Goal: Task Accomplishment & Management: Use online tool/utility

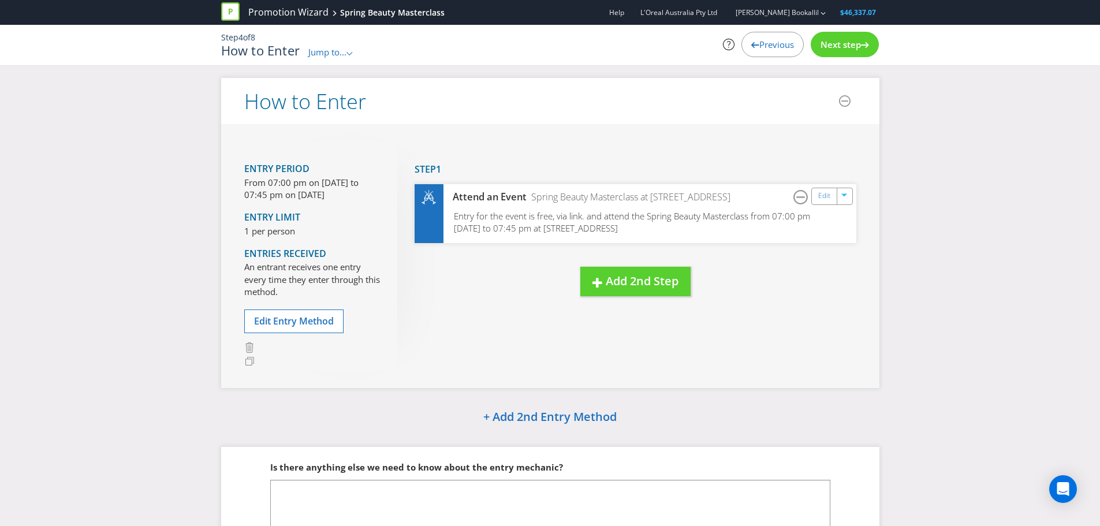
click at [341, 45] on div "How to Enter Jump to... .st0{fill-rule:evenodd;clip-rule:evenodd;} Promotion Su…" at bounding box center [437, 50] width 433 height 15
click at [776, 40] on span "Previous" at bounding box center [776, 45] width 35 height 12
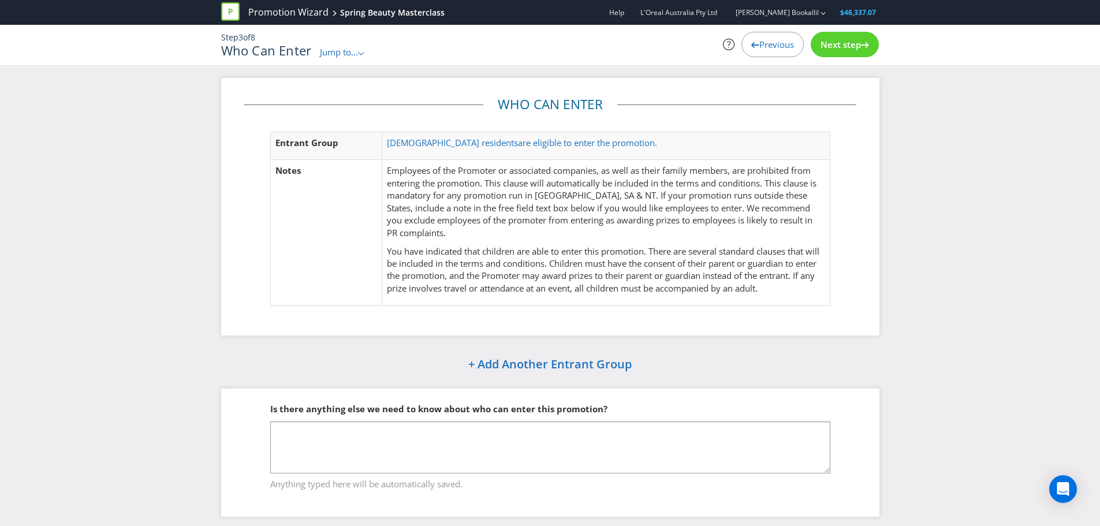
click at [776, 40] on span "Previous" at bounding box center [776, 45] width 35 height 12
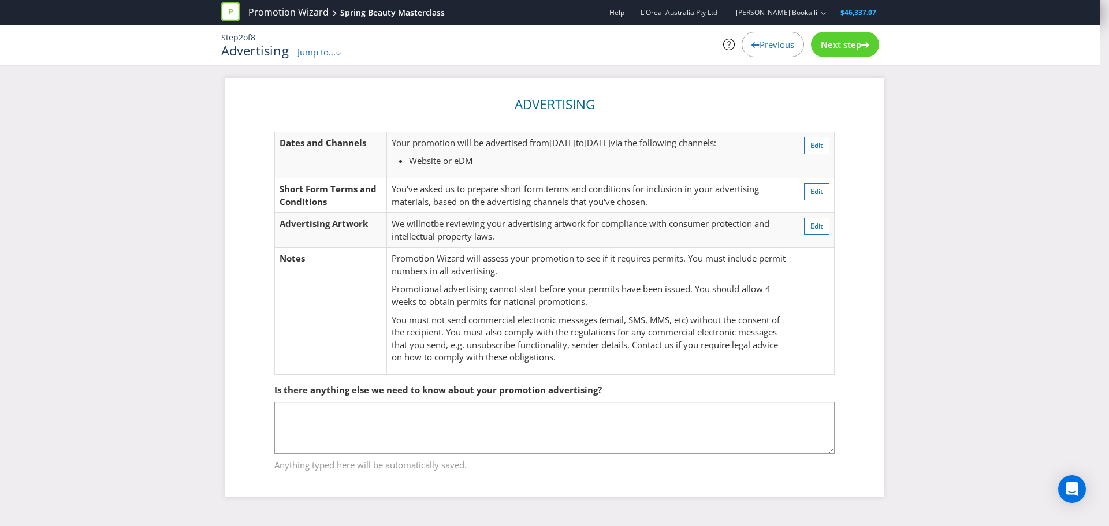
click at [841, 45] on span "Next step" at bounding box center [841, 45] width 40 height 12
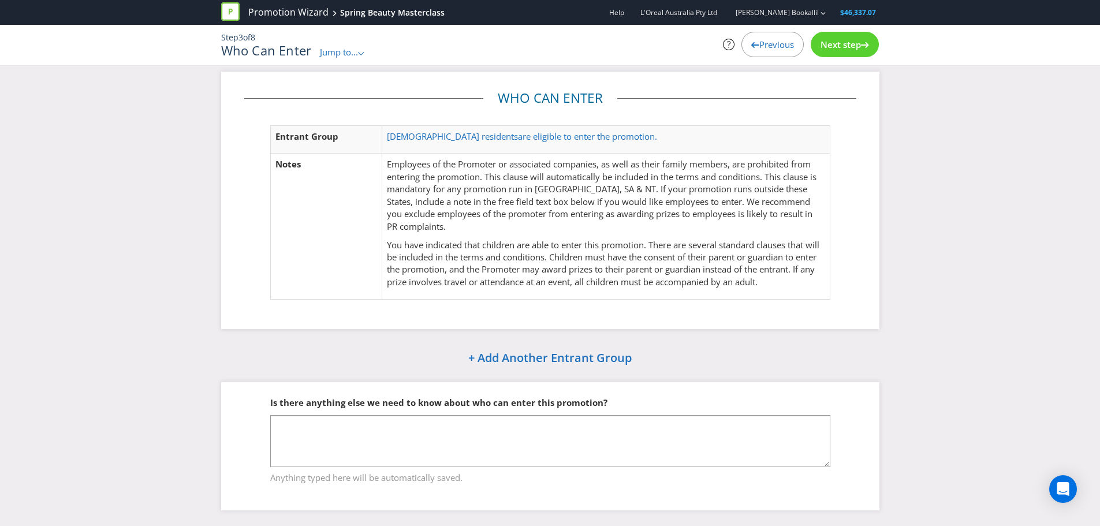
scroll to position [8, 0]
click at [403, 170] on p "Employees of the Promoter or associated companies, as well as their family memb…" at bounding box center [606, 194] width 438 height 74
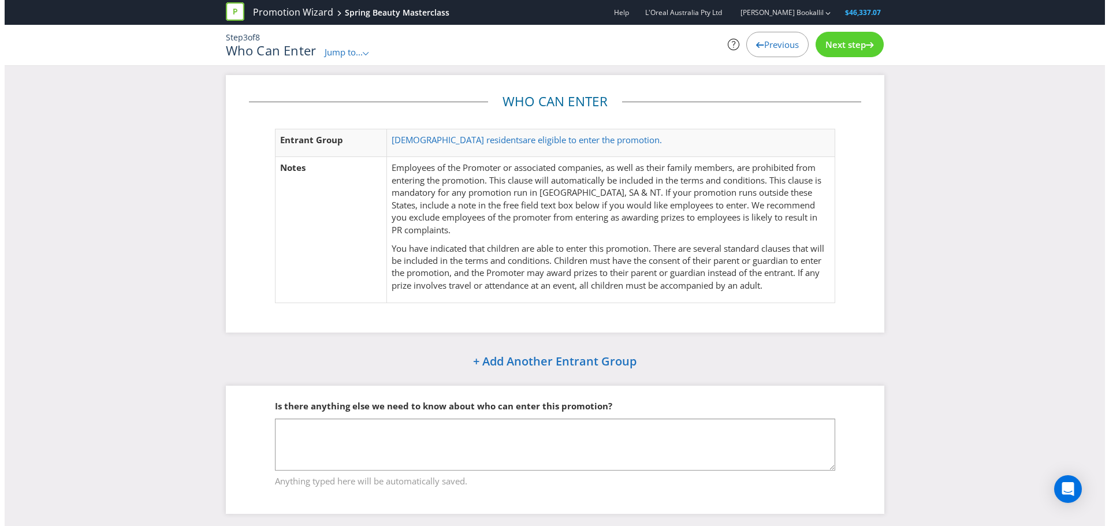
scroll to position [0, 0]
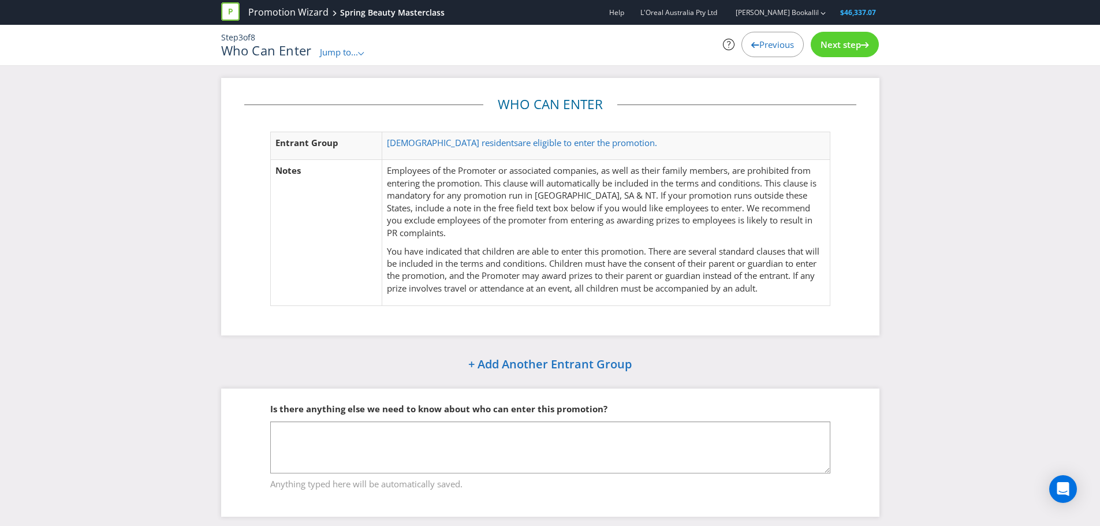
click at [846, 47] on span "Next step" at bounding box center [841, 45] width 40 height 12
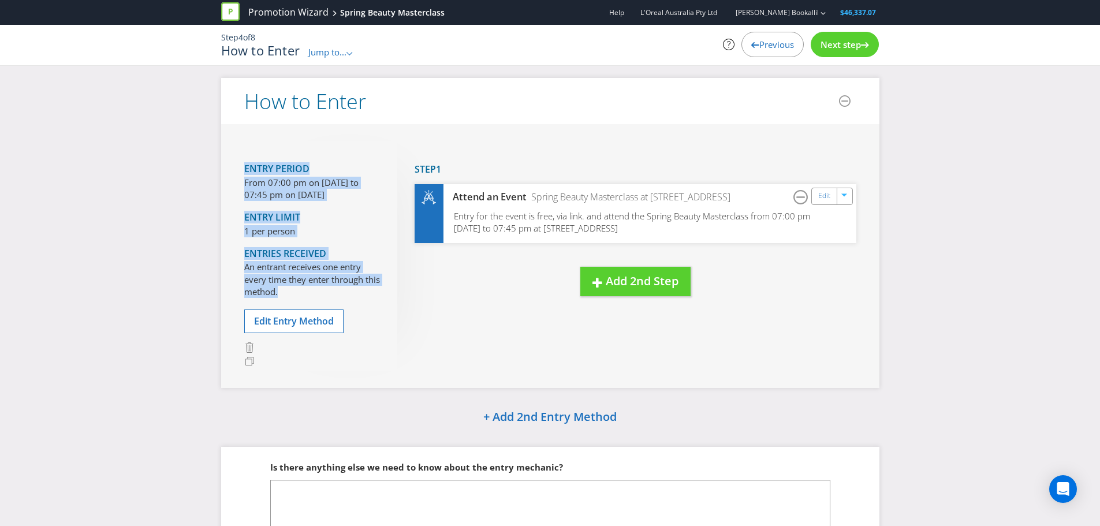
drag, startPoint x: 243, startPoint y: 166, endPoint x: 336, endPoint y: 295, distance: 159.3
click at [336, 295] on div "Entry Period From 07:00 pm on [DATE] to 07:45 pm on [DATE] Entry Limit 1 per pe…" at bounding box center [550, 255] width 658 height 263
copy div "Entry Period From 07:00 pm on [DATE] to 07:45 pm on [DATE] Entry Limit 1 per pe…"
click at [462, 217] on span "Entry for the event is free, via link. and attend the Spring Beauty Masterclass…" at bounding box center [632, 222] width 358 height 24
click at [465, 192] on div "Attend an Event" at bounding box center [484, 197] width 84 height 13
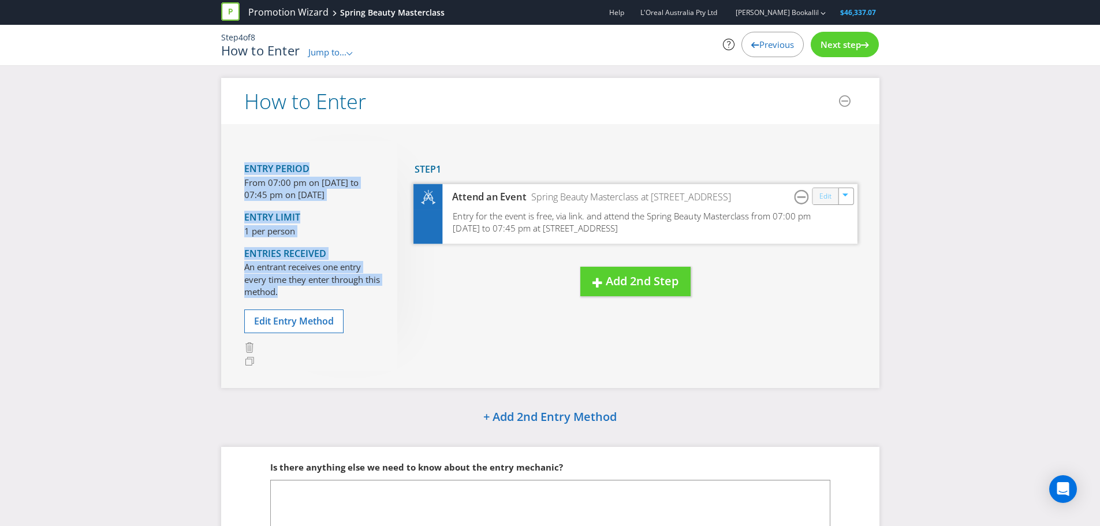
click at [820, 191] on link "Edit" at bounding box center [825, 195] width 12 height 13
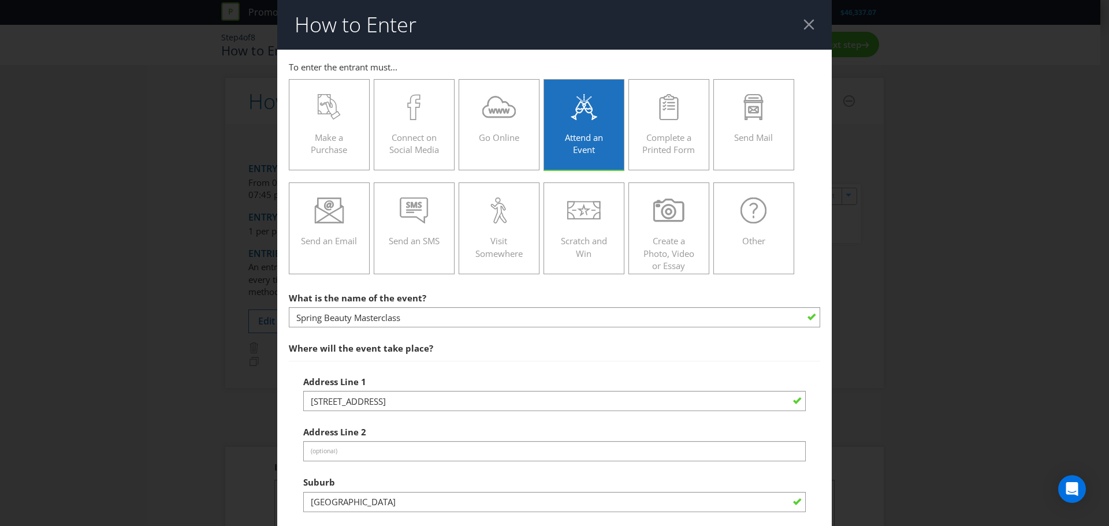
click at [803, 30] on div at bounding box center [808, 24] width 11 height 11
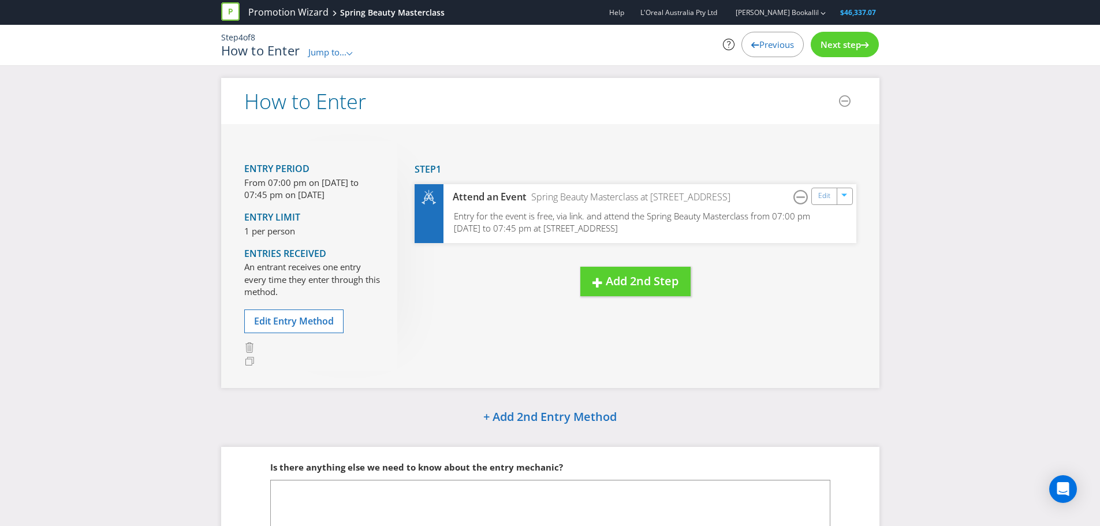
click at [862, 42] on icon at bounding box center [865, 45] width 8 height 6
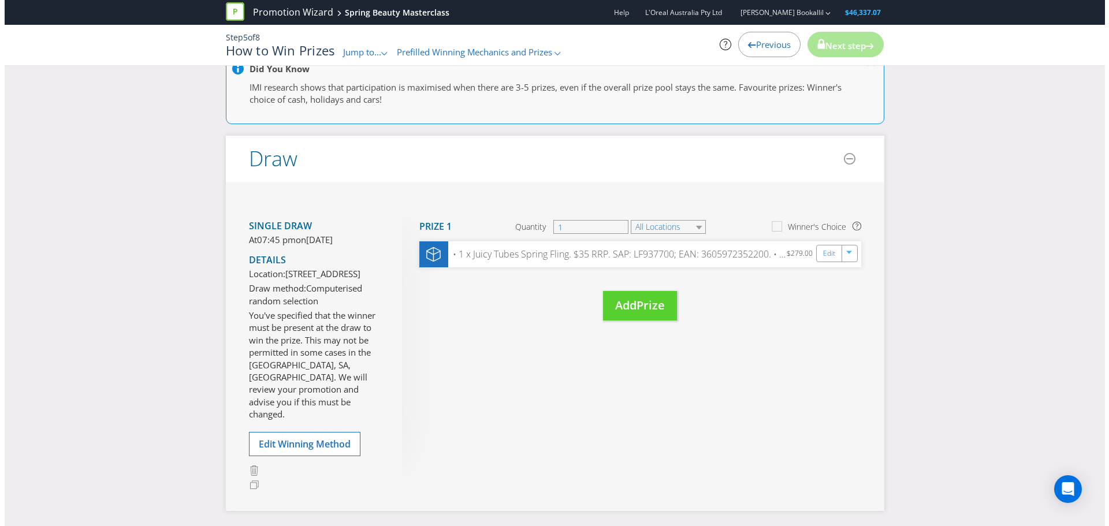
scroll to position [116, 0]
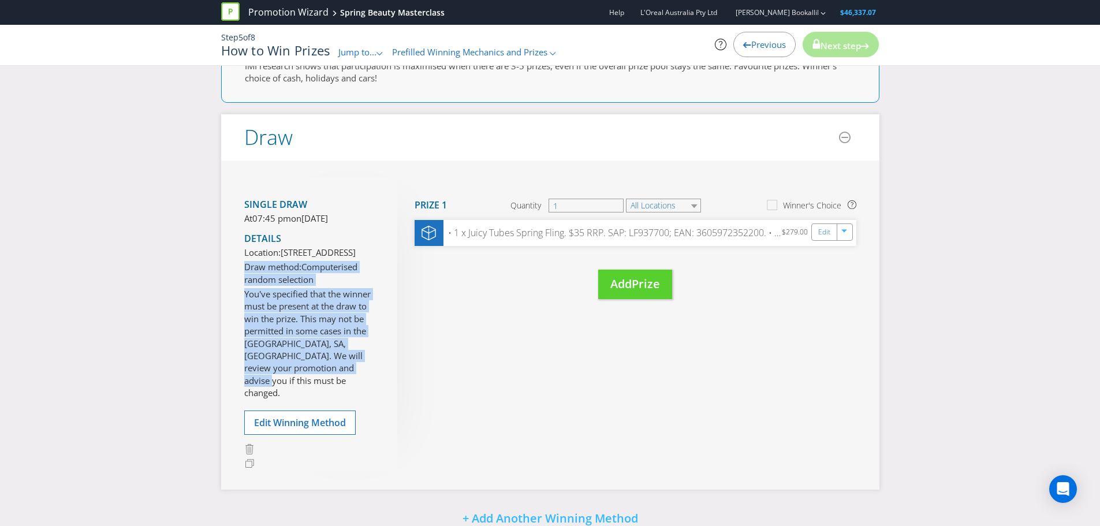
drag, startPoint x: 245, startPoint y: 303, endPoint x: 327, endPoint y: 408, distance: 133.2
click at [327, 401] on section "Single draw At 07:45 pm [DATE][DATE] Details Location: [STREET_ADDRESS] Draw me…" at bounding box center [312, 296] width 136 height 211
copy section "Draw method: Computerised random selection You've specified that the winner mus…"
click at [531, 234] on div "• 1 x Juicy Tubes Spring Fling. $35 RRP. SAP: LF937700; EAN: 3605972352200. • 1…" at bounding box center [612, 232] width 340 height 13
click at [819, 236] on div "Edit" at bounding box center [826, 232] width 26 height 16
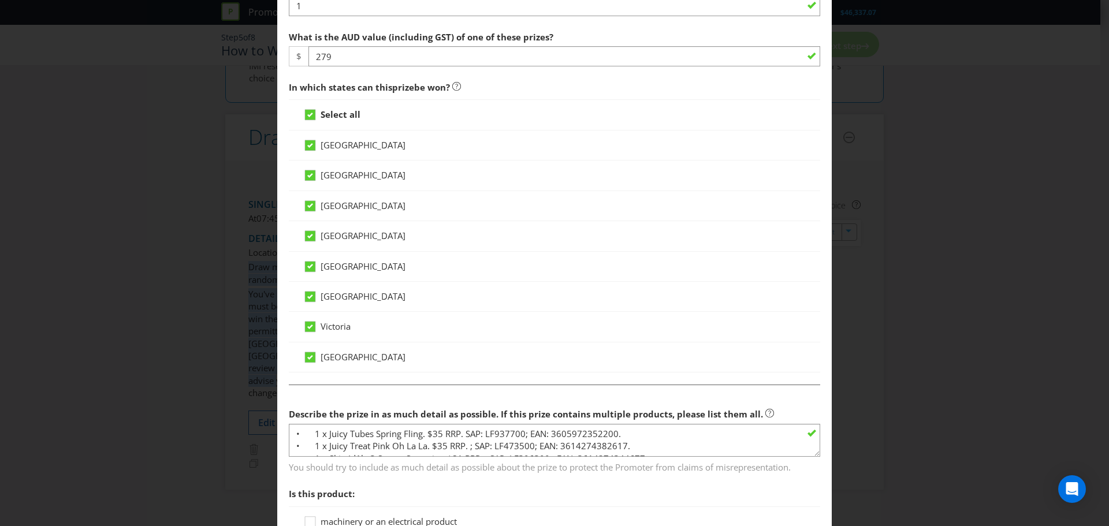
scroll to position [420, 0]
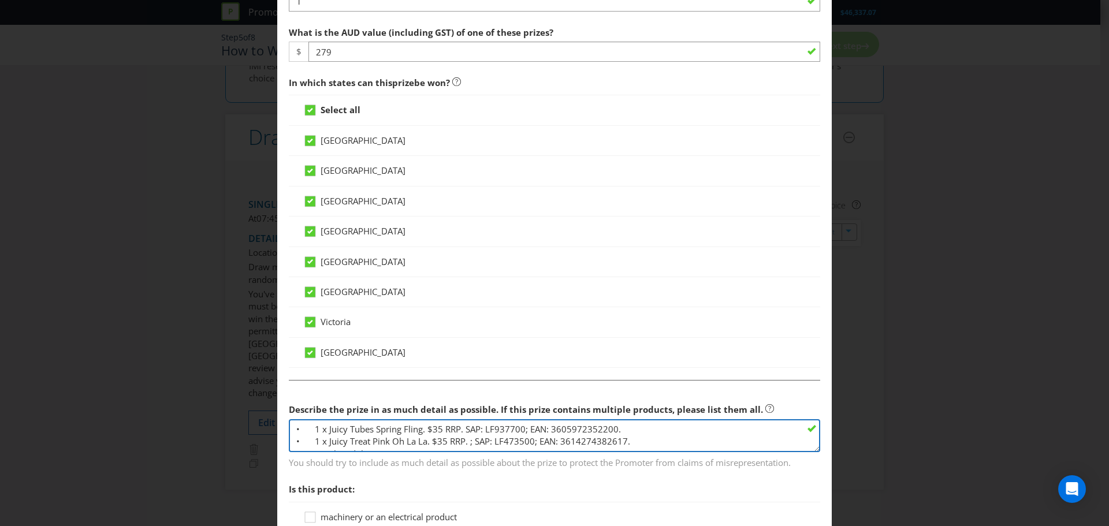
click at [336, 434] on textarea "• 1 x Juicy Tubes Spring Fling. $35 RRP. SAP: LF937700; EAN: 3605972352200. • 1…" at bounding box center [554, 435] width 531 height 33
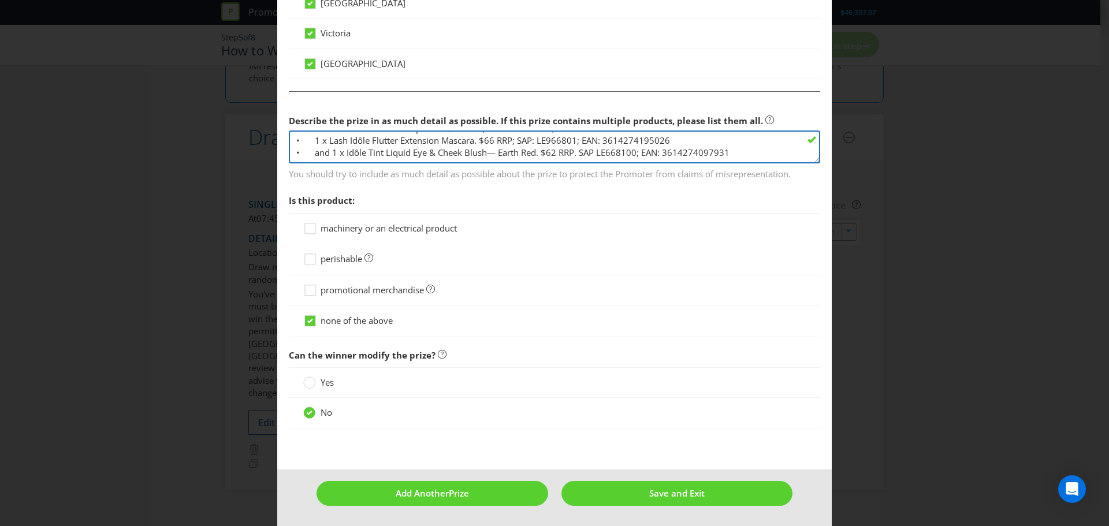
drag, startPoint x: 310, startPoint y: 429, endPoint x: 420, endPoint y: 542, distance: 158.5
click at [420, 411] on html "Promotion Wizard Spring Beauty Masterclass Help L'Oreal Australia Pty Ltd [PERS…" at bounding box center [554, 147] width 1109 height 526
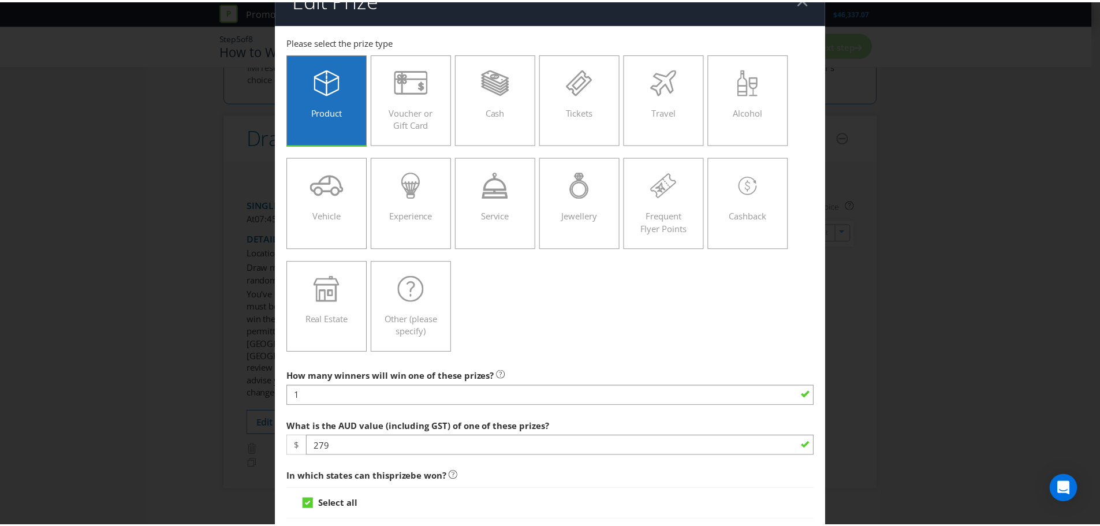
scroll to position [0, 0]
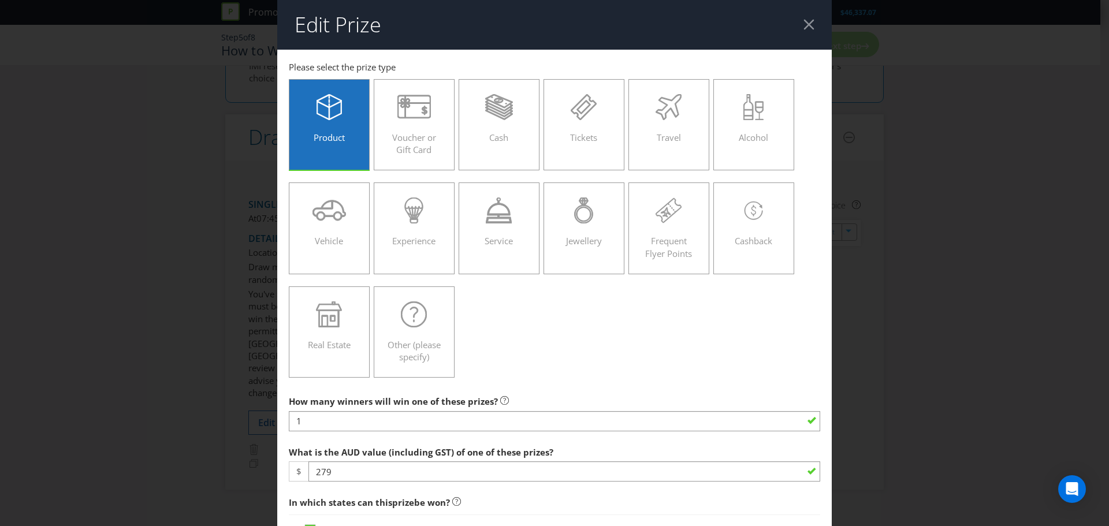
drag, startPoint x: 800, startPoint y: 20, endPoint x: 736, endPoint y: 7, distance: 65.5
click at [803, 20] on div at bounding box center [808, 24] width 11 height 11
